Goal: Information Seeking & Learning: Learn about a topic

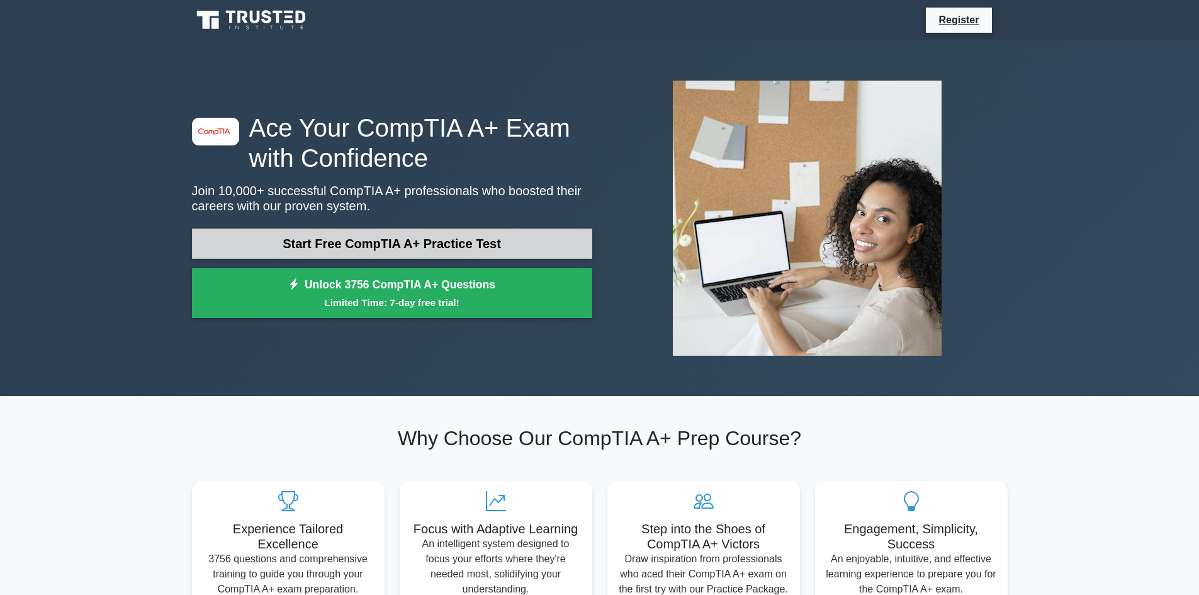
click at [346, 238] on link "Start Free CompTIA A+ Practice Test" at bounding box center [392, 243] width 400 height 30
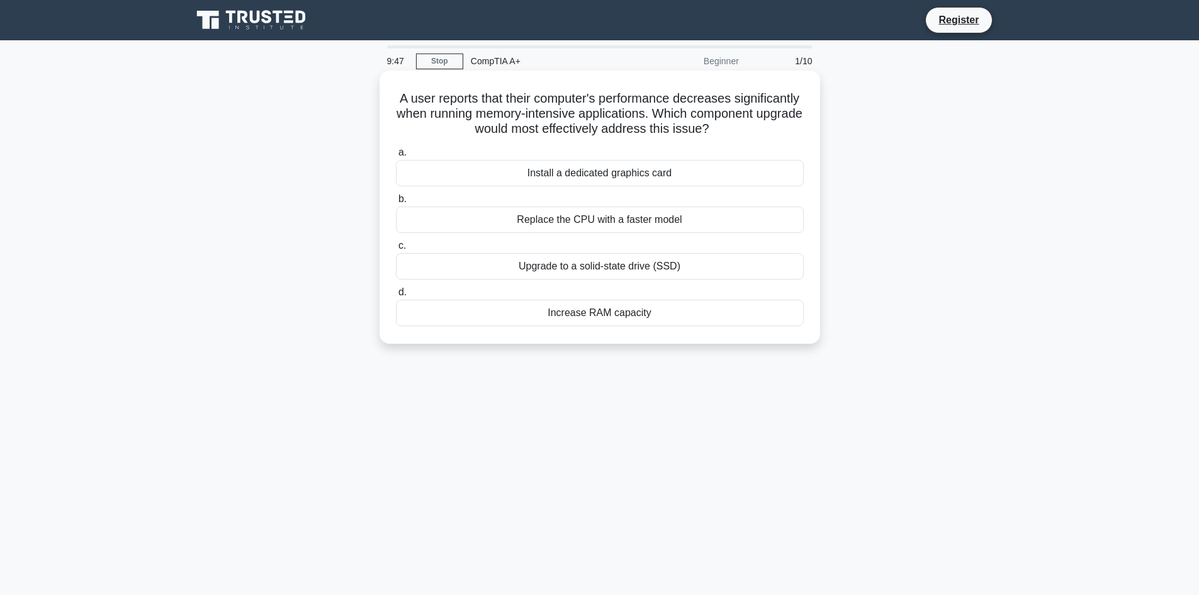
click at [595, 267] on div "Upgrade to a solid-state drive (SSD)" at bounding box center [600, 266] width 408 height 26
click at [396, 250] on input "c. Upgrade to a solid-state drive (SSD)" at bounding box center [396, 246] width 0 height 8
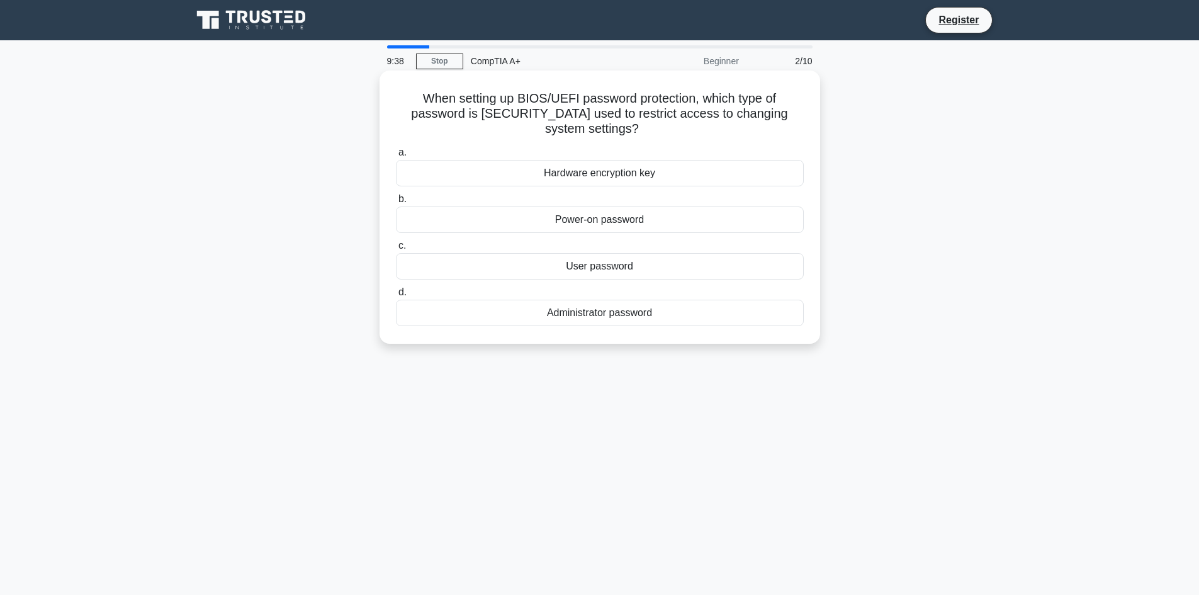
click at [634, 319] on div "Administrator password" at bounding box center [600, 313] width 408 height 26
click at [396, 296] on input "d. Administrator password" at bounding box center [396, 292] width 0 height 8
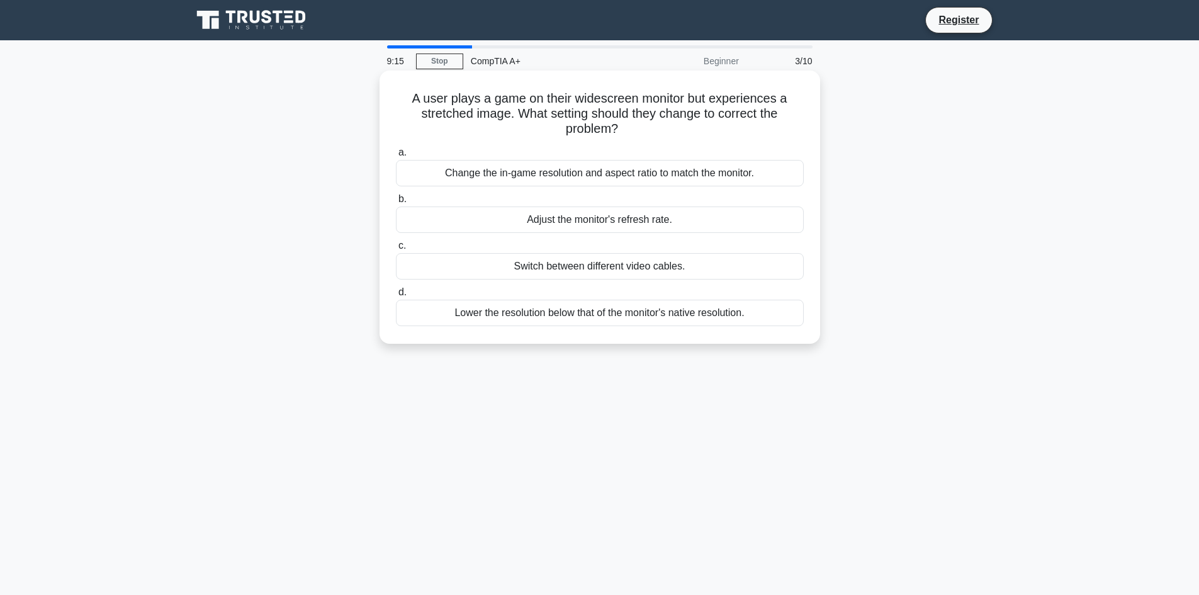
click at [612, 266] on div "Switch between different video cables." at bounding box center [600, 266] width 408 height 26
click at [396, 250] on input "c. Switch between different video cables." at bounding box center [396, 246] width 0 height 8
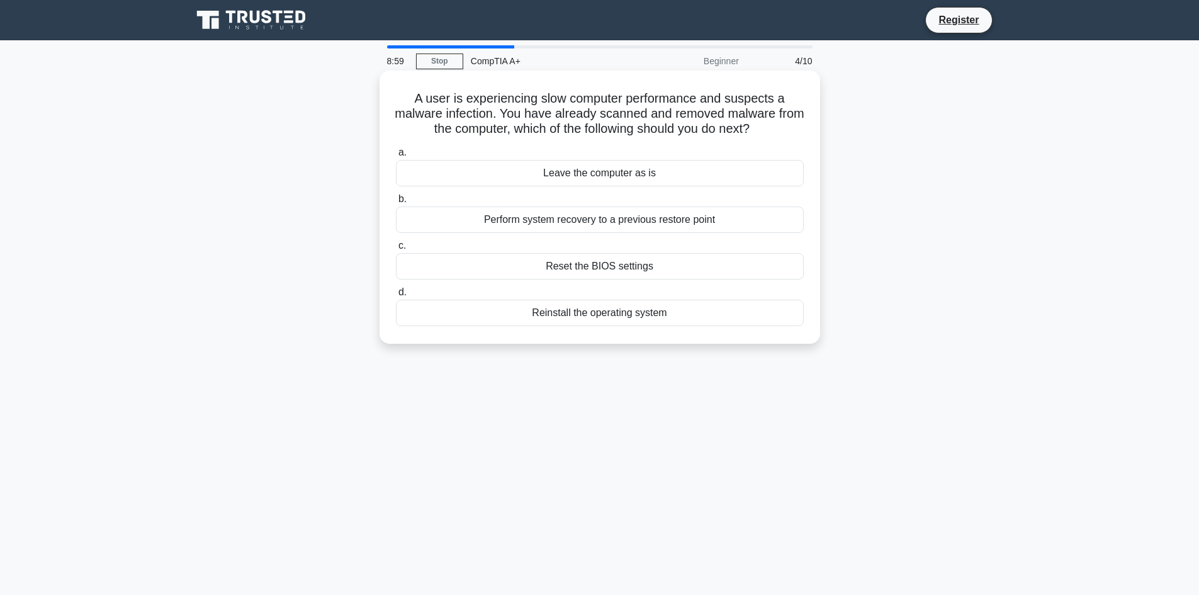
click at [575, 223] on div "Perform system recovery to a previous restore point" at bounding box center [600, 219] width 408 height 26
click at [396, 203] on input "b. Perform system recovery to a previous restore point" at bounding box center [396, 199] width 0 height 8
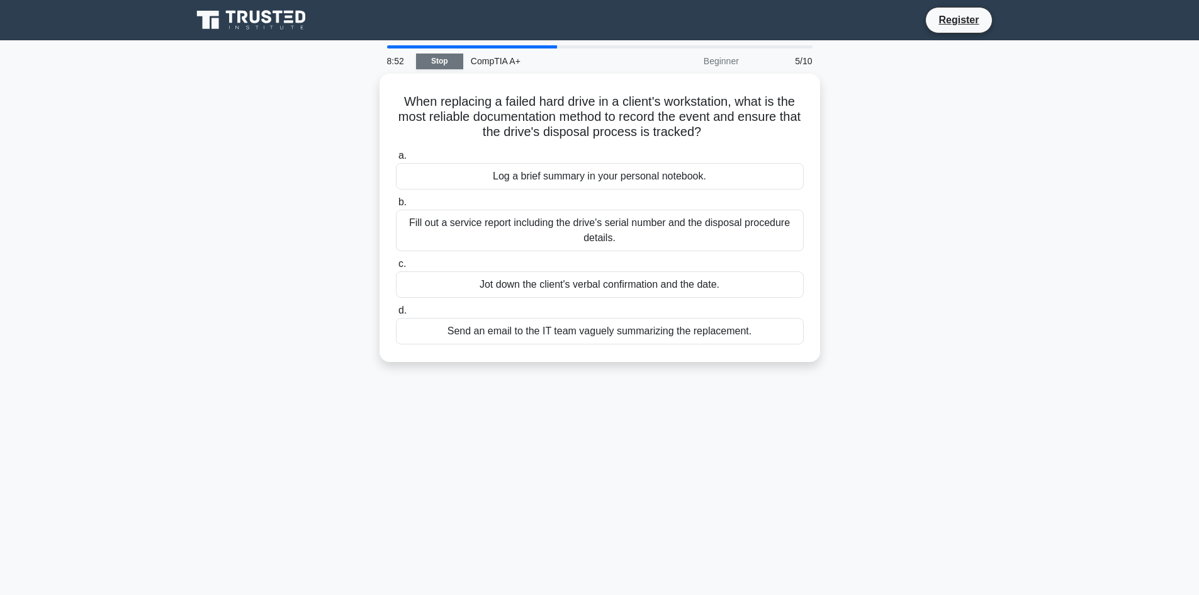
click at [439, 57] on link "Stop" at bounding box center [439, 61] width 47 height 16
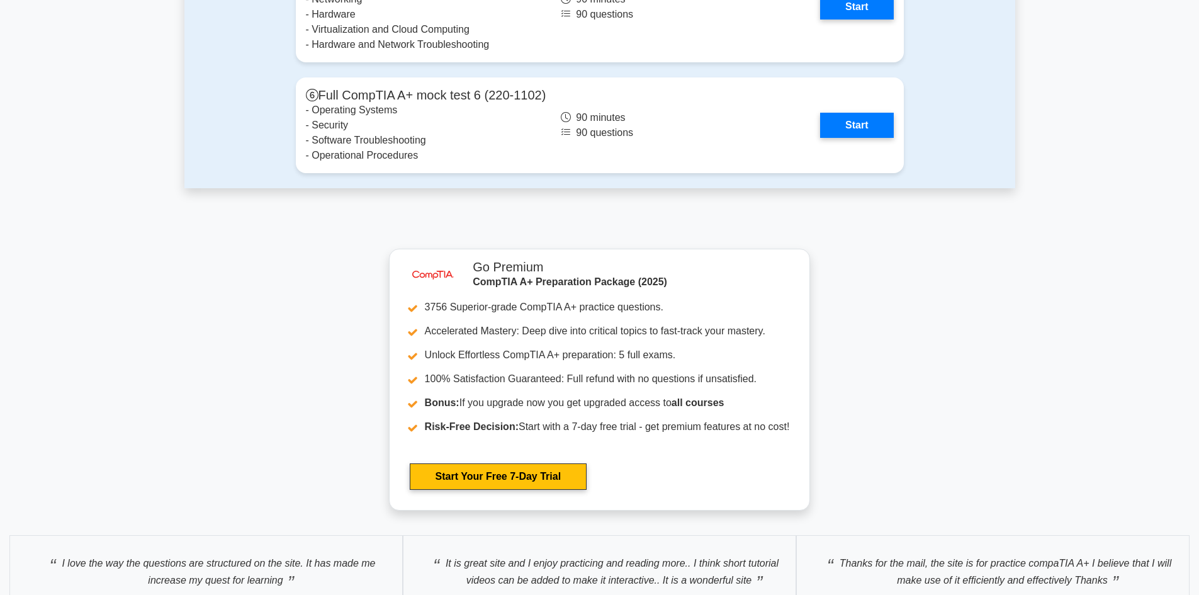
scroll to position [3335, 0]
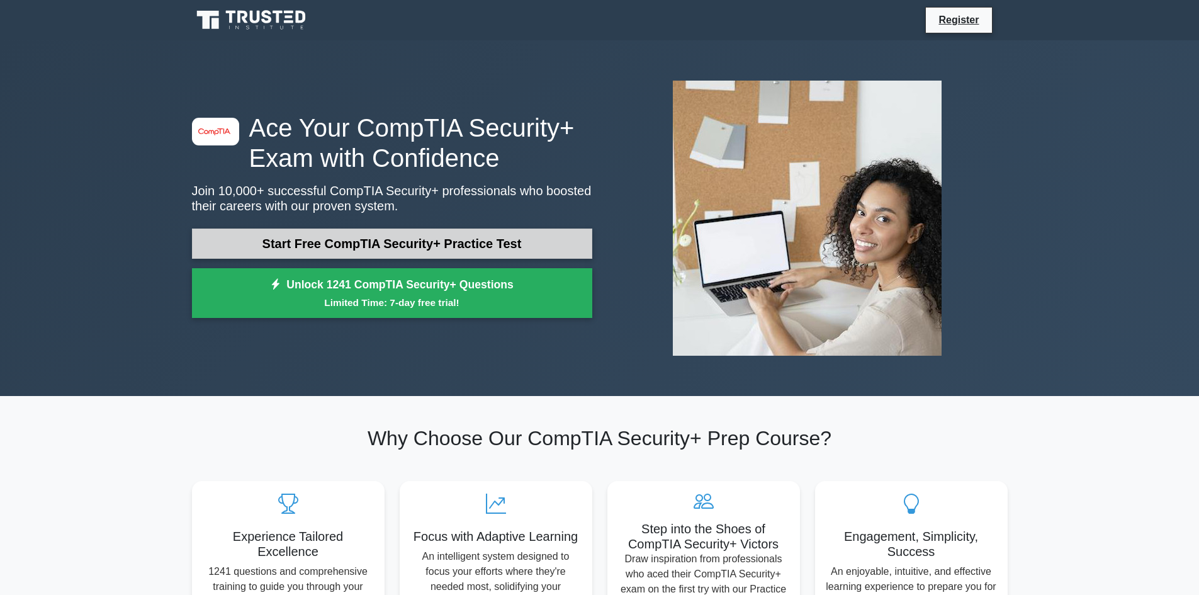
click at [368, 247] on link "Start Free CompTIA Security+ Practice Test" at bounding box center [392, 243] width 400 height 30
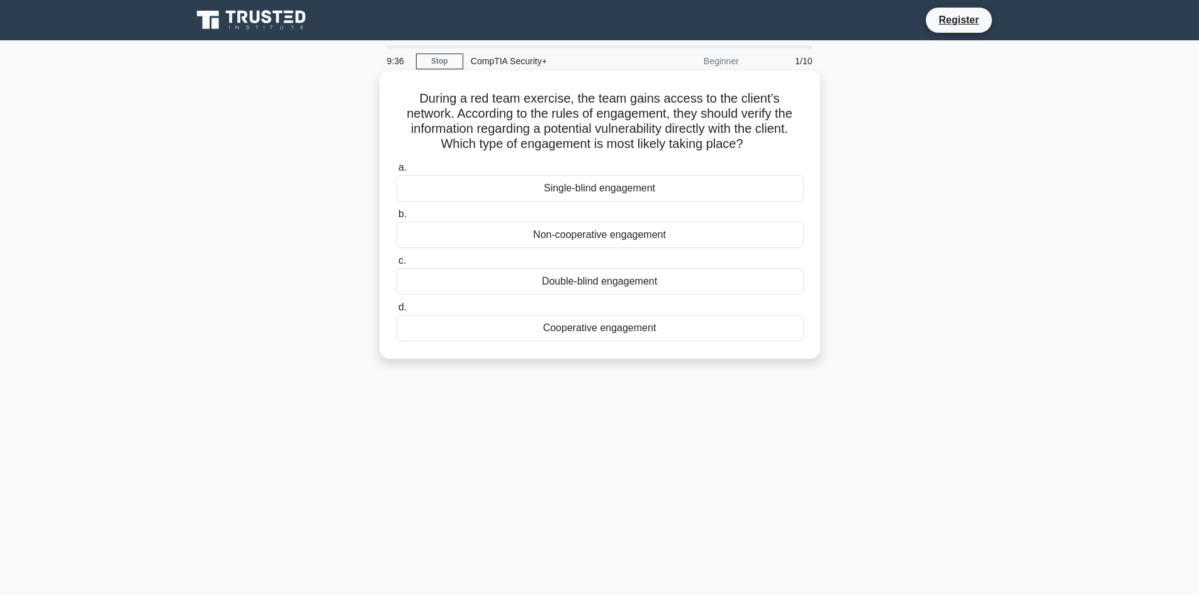
click at [592, 330] on div "Cooperative engagement" at bounding box center [600, 328] width 408 height 26
click at [396, 311] on input "d. Cooperative engagement" at bounding box center [396, 307] width 0 height 8
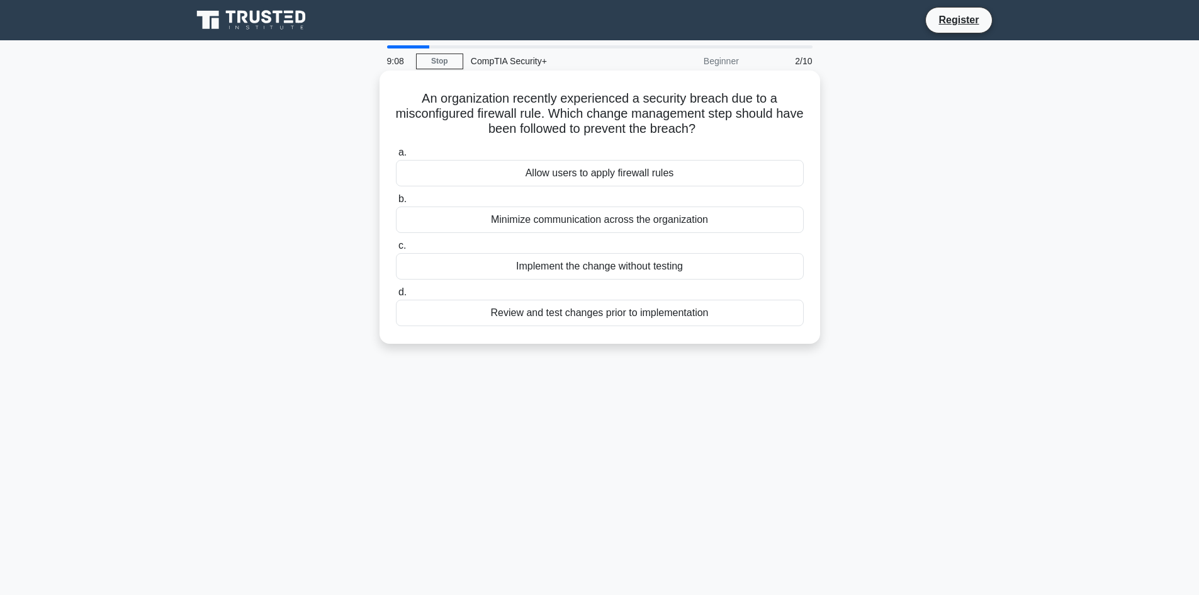
click at [602, 317] on div "Review and test changes prior to implementation" at bounding box center [600, 313] width 408 height 26
click at [396, 296] on input "d. Review and test changes prior to implementation" at bounding box center [396, 292] width 0 height 8
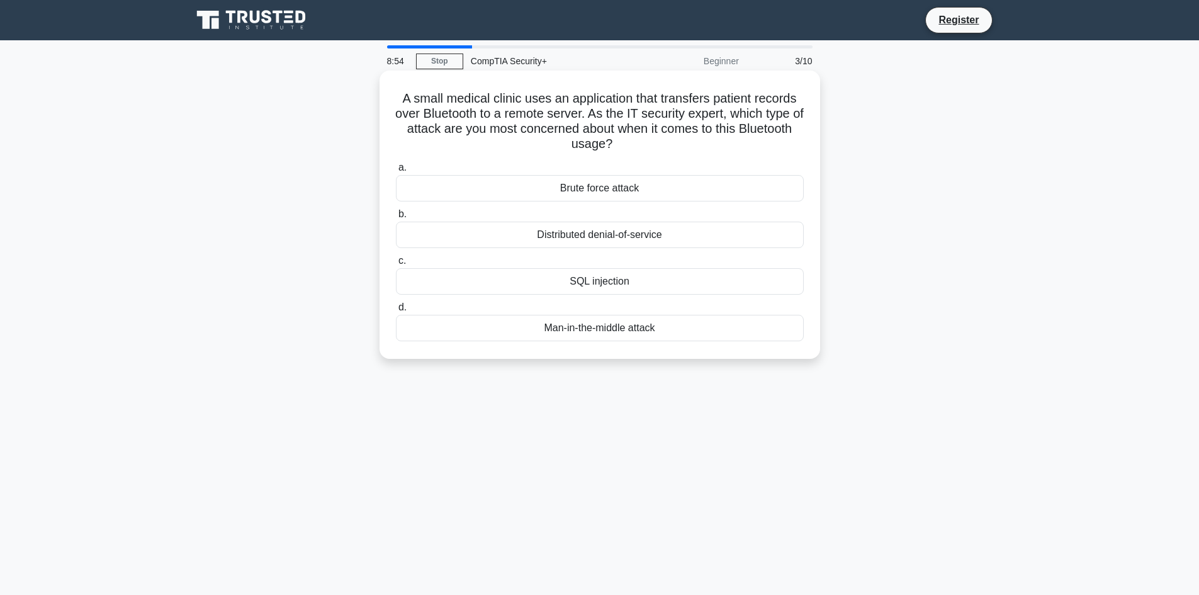
click at [595, 335] on div "Man-in-the-middle attack" at bounding box center [600, 328] width 408 height 26
click at [396, 311] on input "d. Man-in-the-middle attack" at bounding box center [396, 307] width 0 height 8
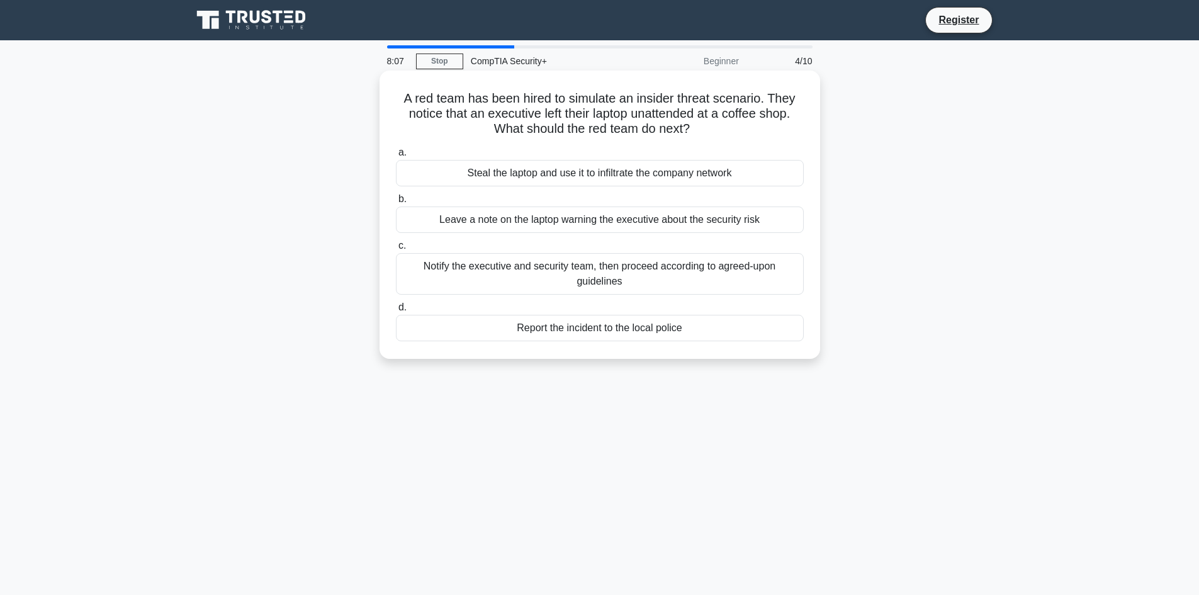
click at [575, 281] on div "Notify the executive and security team, then proceed according to agreed-upon g…" at bounding box center [600, 274] width 408 height 42
click at [396, 250] on input "c. Notify the executive and security team, then proceed according to agreed-upo…" at bounding box center [396, 246] width 0 height 8
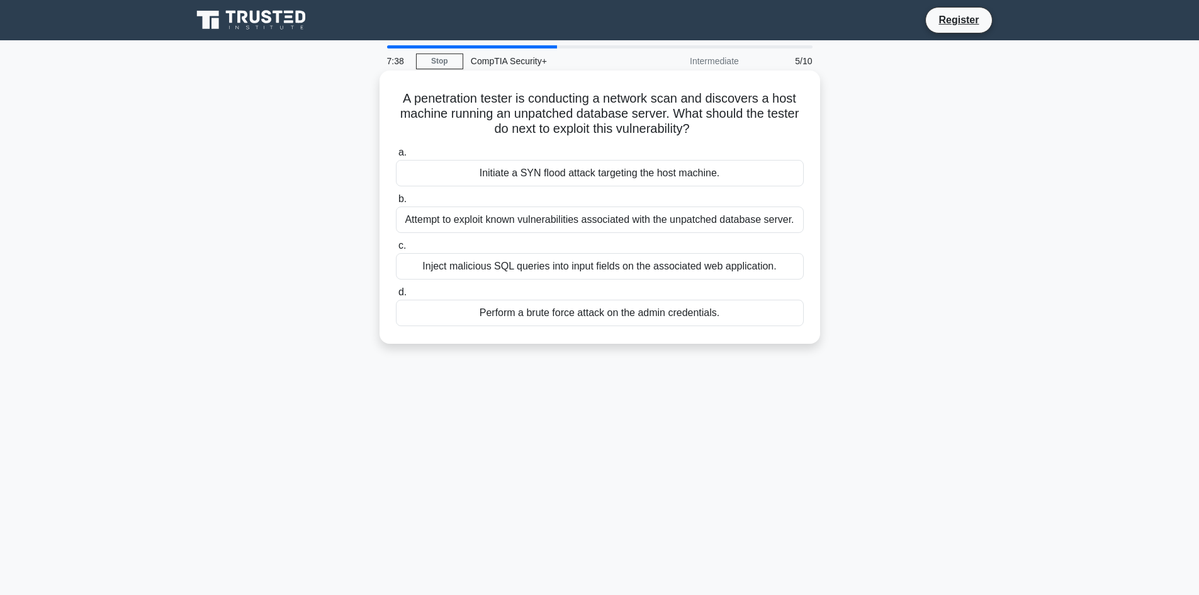
click at [644, 266] on div "Inject malicious SQL queries into input fields on the associated web applicatio…" at bounding box center [600, 266] width 408 height 26
click at [396, 250] on input "c. Inject malicious SQL queries into input fields on the associated web applica…" at bounding box center [396, 246] width 0 height 8
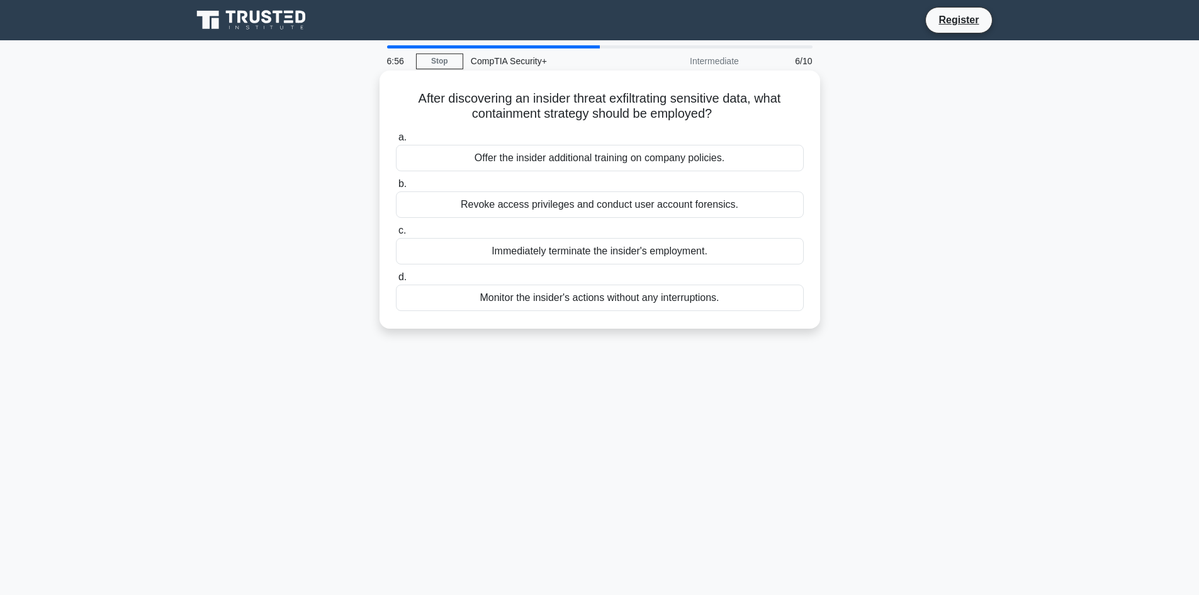
click at [580, 208] on div "Revoke access privileges and conduct user account forensics." at bounding box center [600, 204] width 408 height 26
click at [396, 188] on input "b. Revoke access privileges and conduct user account forensics." at bounding box center [396, 184] width 0 height 8
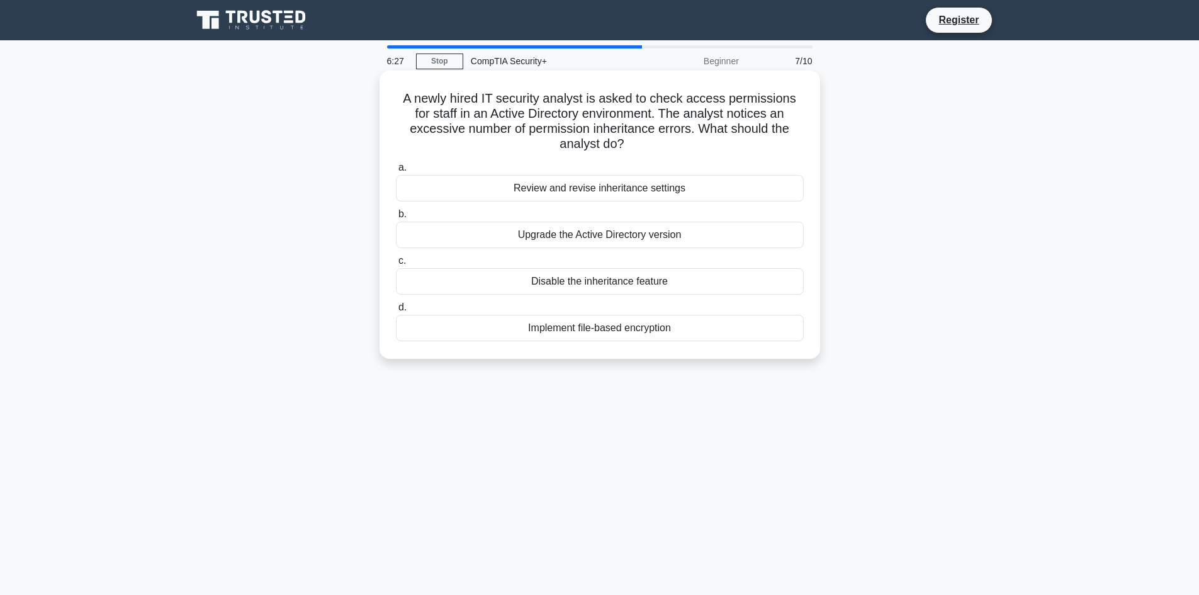
click at [561, 191] on div "Review and revise inheritance settings" at bounding box center [600, 188] width 408 height 26
click at [396, 172] on input "a. Review and revise inheritance settings" at bounding box center [396, 168] width 0 height 8
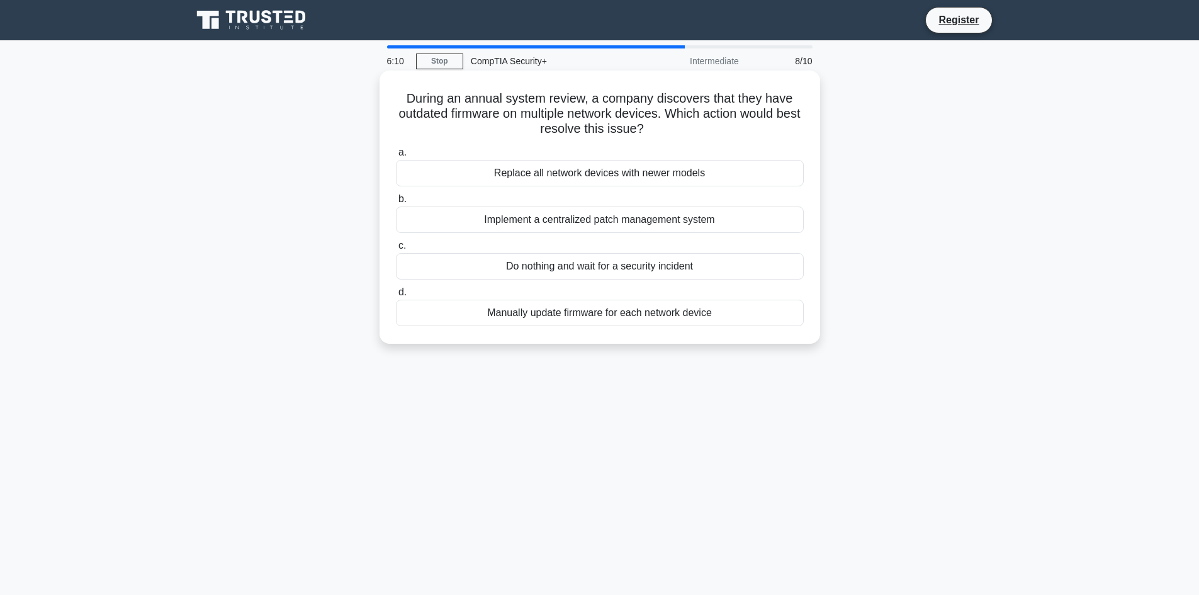
click at [566, 220] on div "Implement a centralized patch management system" at bounding box center [600, 219] width 408 height 26
click at [396, 203] on input "b. Implement a centralized patch management system" at bounding box center [396, 199] width 0 height 8
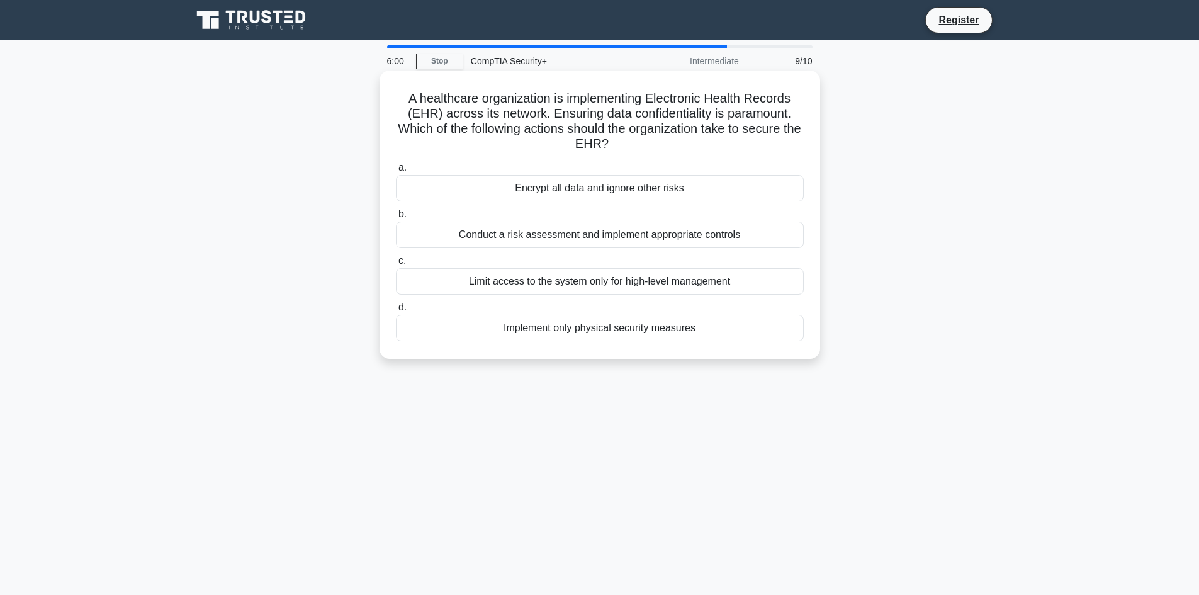
click at [749, 115] on h5 "A healthcare organization is implementing Electronic Health Records (EHR) acros…" at bounding box center [600, 122] width 410 height 62
click at [624, 138] on icon ".spinner_0XTQ{transform-origin:center;animation:spinner_y6GP .75s linear infini…" at bounding box center [616, 144] width 15 height 15
click at [599, 238] on div "Conduct a risk assessment and implement appropriate controls" at bounding box center [600, 235] width 408 height 26
click at [396, 218] on input "b. Conduct a risk assessment and implement appropriate controls" at bounding box center [396, 214] width 0 height 8
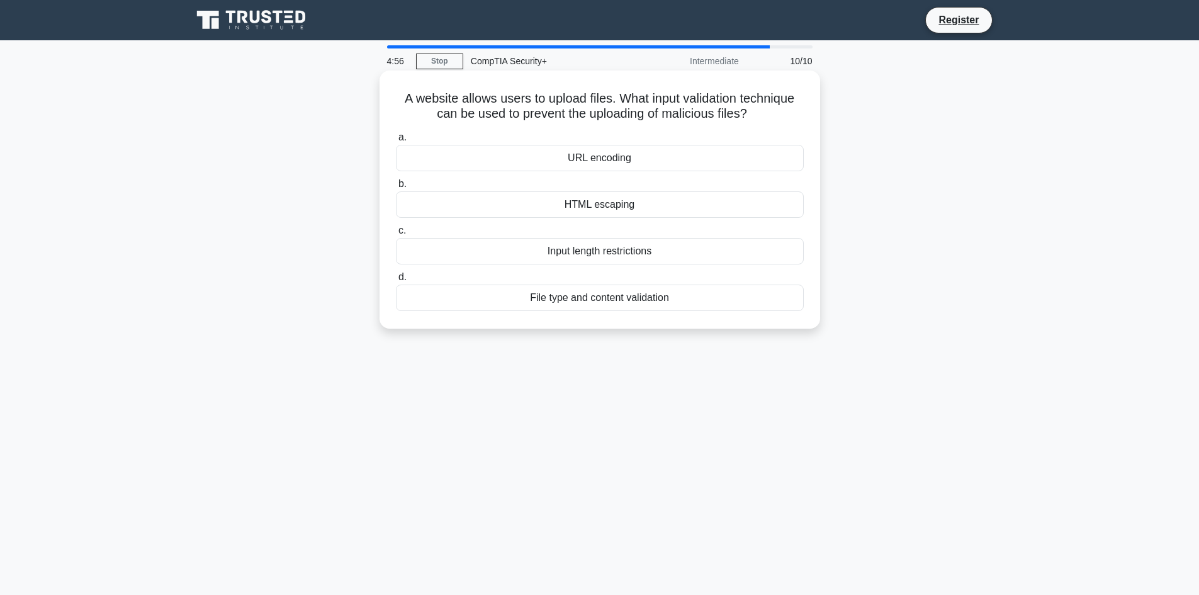
click at [585, 156] on div "URL encoding" at bounding box center [600, 158] width 408 height 26
click at [396, 142] on input "a. URL encoding" at bounding box center [396, 137] width 0 height 8
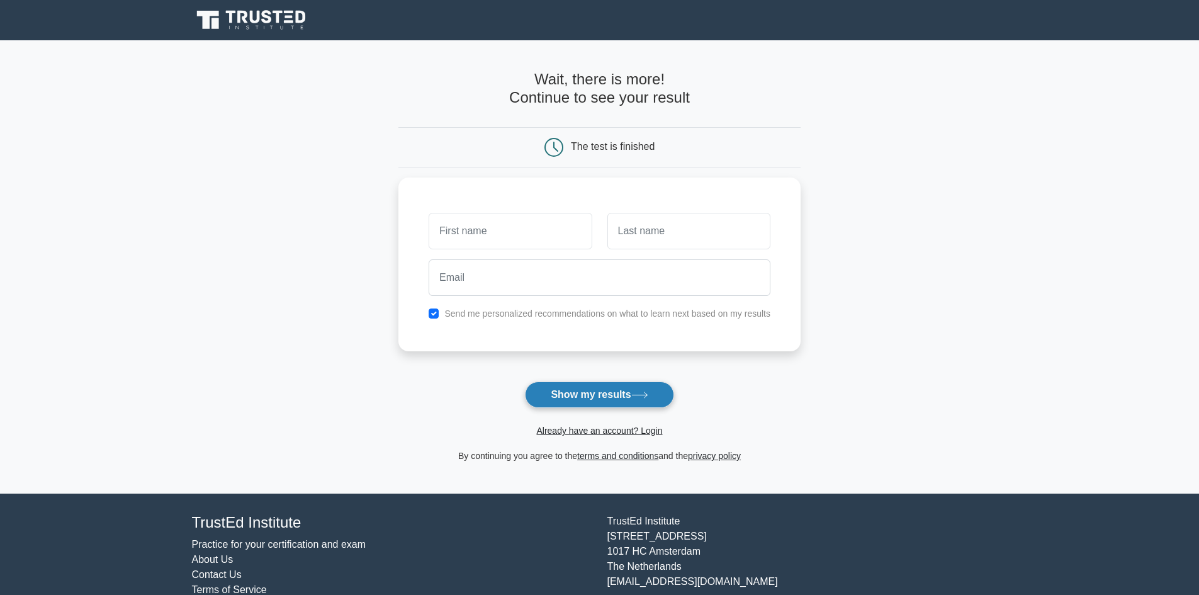
click at [583, 394] on button "Show my results" at bounding box center [599, 394] width 149 height 26
type input "c"
click at [561, 402] on button "Show my results" at bounding box center [599, 394] width 149 height 26
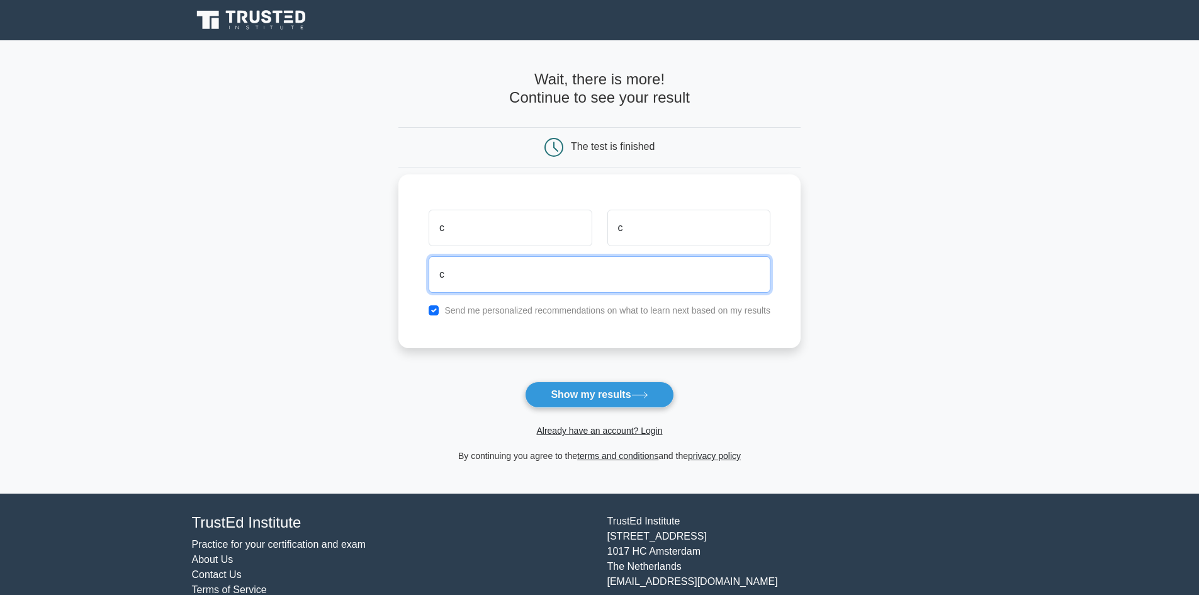
click at [500, 274] on input "c" at bounding box center [600, 274] width 342 height 36
type input "cavid.mehdibeyli@cti.az"
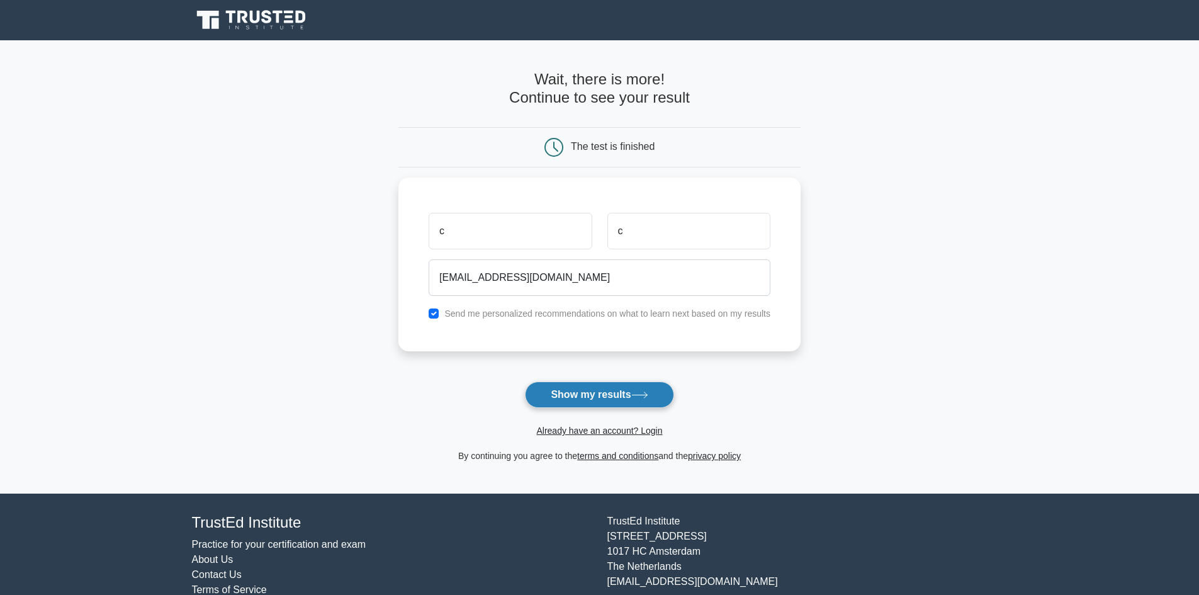
click at [577, 398] on button "Show my results" at bounding box center [599, 394] width 149 height 26
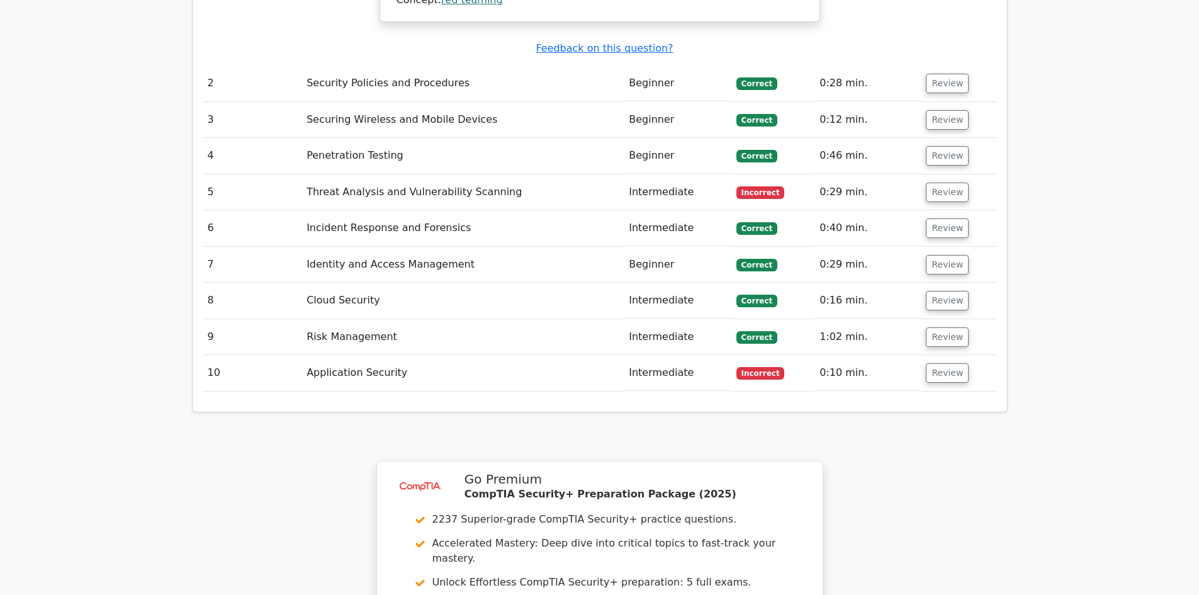
scroll to position [1573, 0]
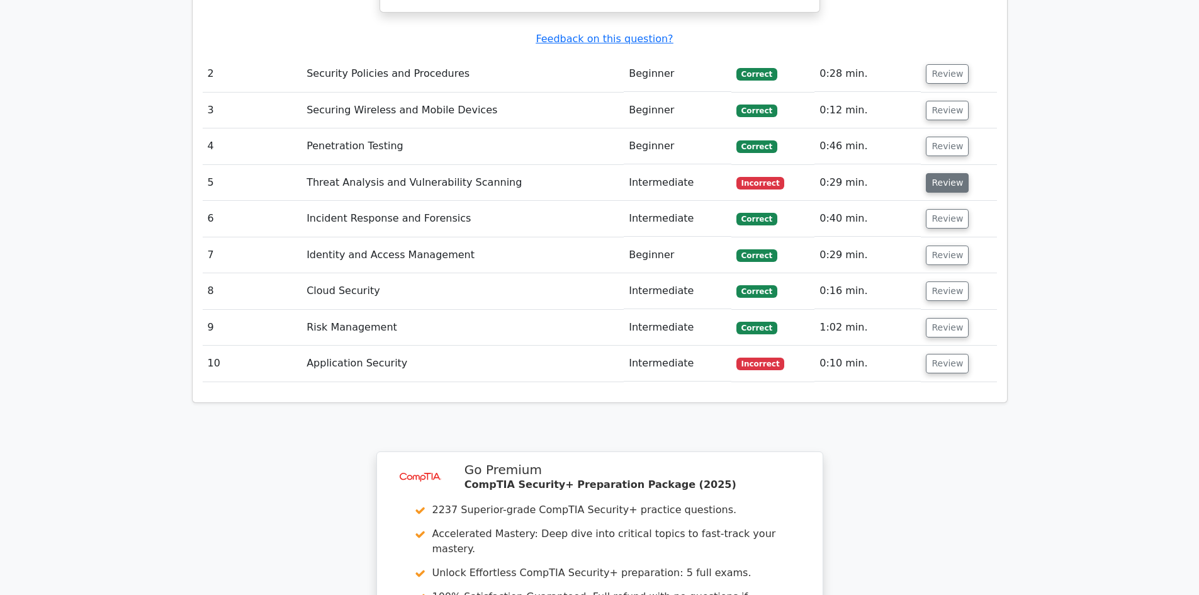
click at [933, 173] on button "Review" at bounding box center [947, 183] width 43 height 20
